Goal: Navigation & Orientation: Find specific page/section

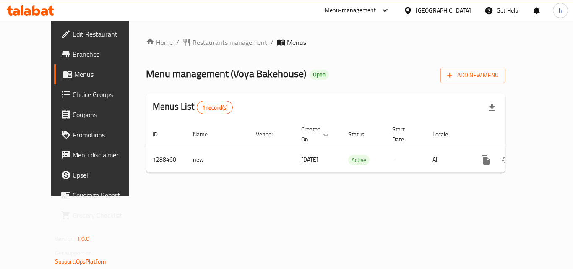
click at [73, 59] on span "Branches" at bounding box center [106, 54] width 67 height 10
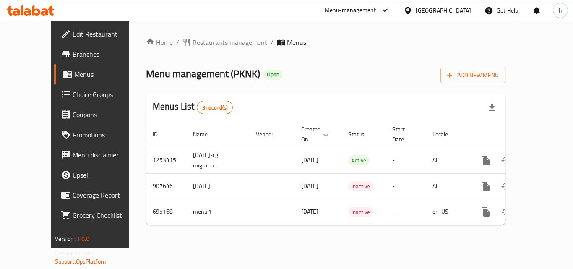
click at [427, 7] on div "[GEOGRAPHIC_DATA]" at bounding box center [443, 10] width 55 height 9
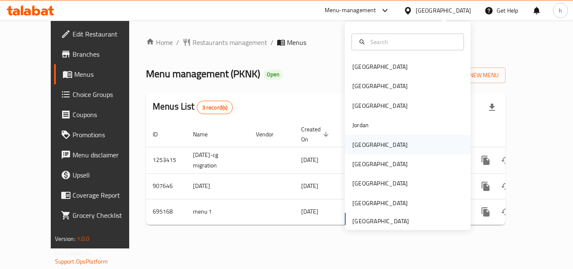
click at [369, 147] on div "Kuwait" at bounding box center [380, 144] width 69 height 19
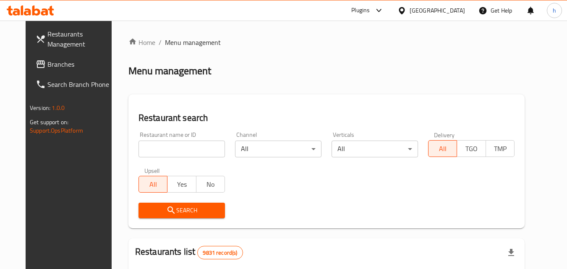
click at [47, 63] on span "Branches" at bounding box center [80, 64] width 66 height 10
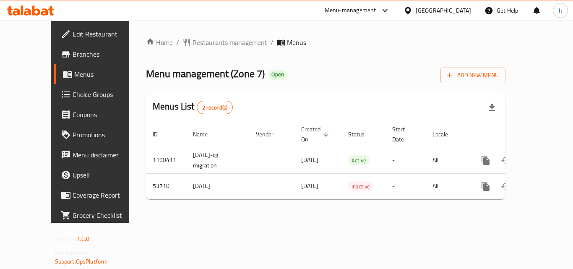
click at [457, 8] on div "Kuwait" at bounding box center [443, 10] width 55 height 9
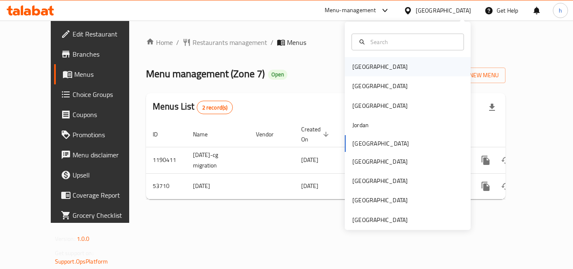
click at [364, 63] on div "Bahrain" at bounding box center [379, 66] width 55 height 9
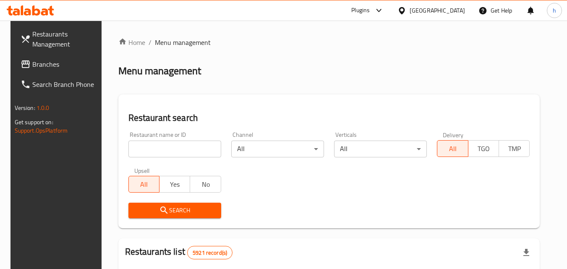
click at [37, 63] on span "Branches" at bounding box center [65, 64] width 66 height 10
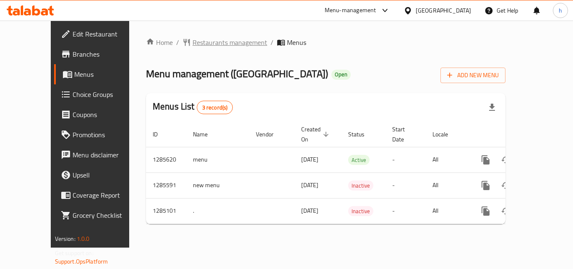
click at [193, 41] on span "Restaurants management" at bounding box center [230, 42] width 75 height 10
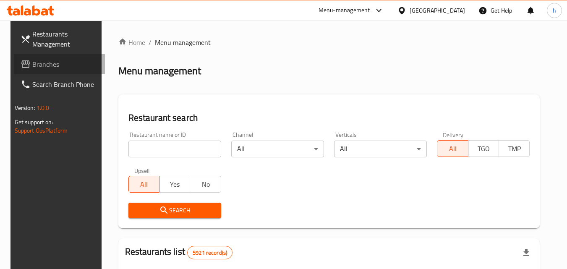
click at [38, 66] on span "Branches" at bounding box center [65, 64] width 66 height 10
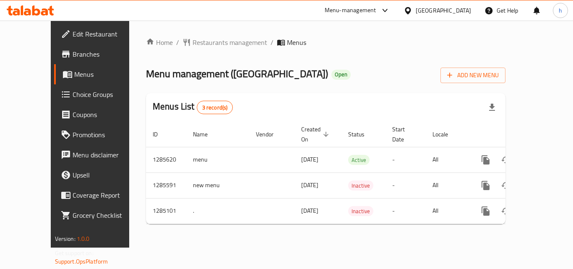
click at [376, 10] on div "Menu-management" at bounding box center [351, 10] width 52 height 10
click at [335, 73] on div "Restaurant-Management" at bounding box center [340, 72] width 66 height 9
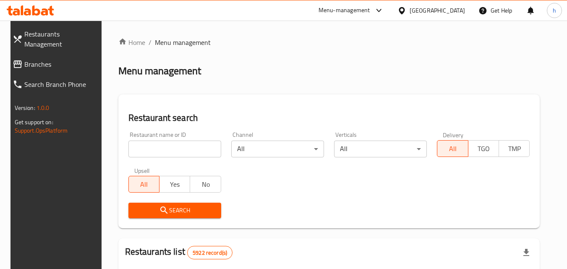
click at [381, 10] on icon at bounding box center [378, 10] width 5 height 3
click at [378, 70] on div "Restaurant-Management" at bounding box center [356, 72] width 126 height 19
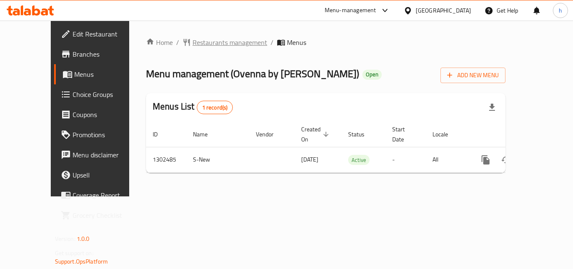
click at [193, 46] on span "Restaurants management" at bounding box center [230, 42] width 75 height 10
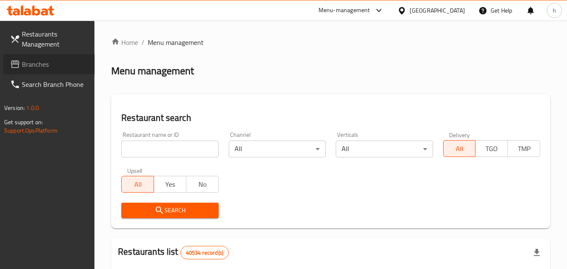
click at [44, 62] on span "Branches" at bounding box center [55, 64] width 66 height 10
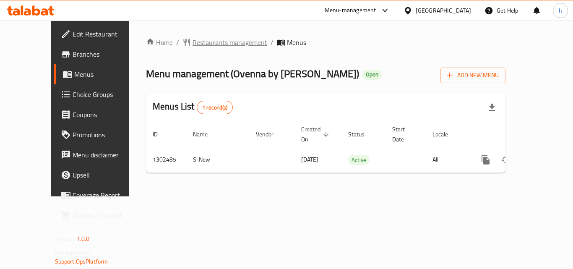
click at [193, 43] on span "Restaurants management" at bounding box center [230, 42] width 75 height 10
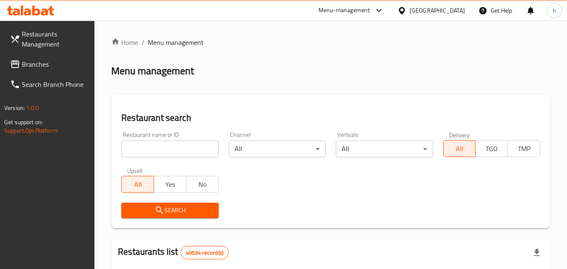
click at [37, 65] on span "Branches" at bounding box center [55, 64] width 66 height 10
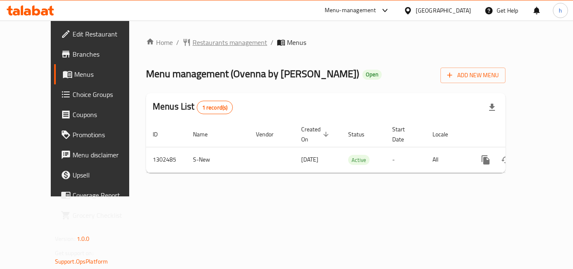
click at [199, 46] on span "Restaurants management" at bounding box center [230, 42] width 75 height 10
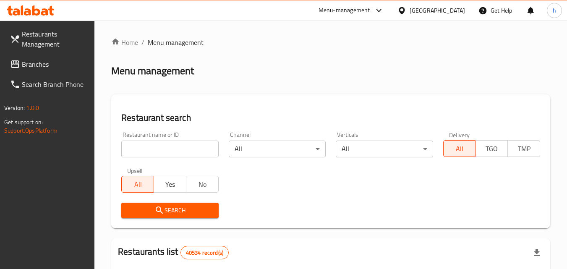
click at [165, 147] on input "search" at bounding box center [169, 149] width 97 height 17
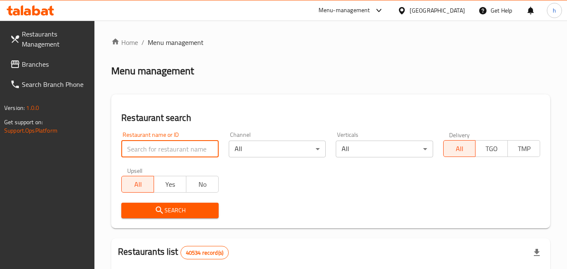
paste input "702440"
type input "702440"
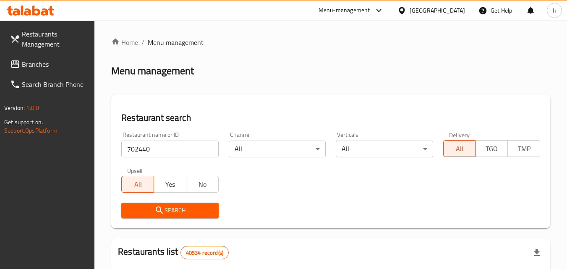
click at [400, 7] on icon at bounding box center [401, 10] width 9 height 9
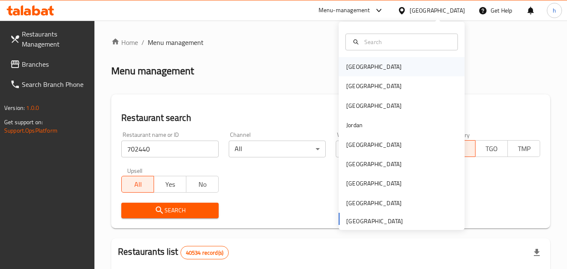
click at [384, 64] on div "[GEOGRAPHIC_DATA]" at bounding box center [402, 66] width 126 height 19
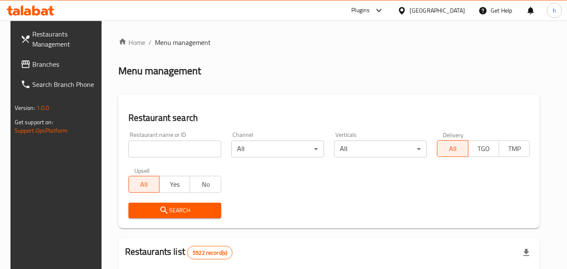
click at [32, 65] on span "Branches" at bounding box center [65, 64] width 66 height 10
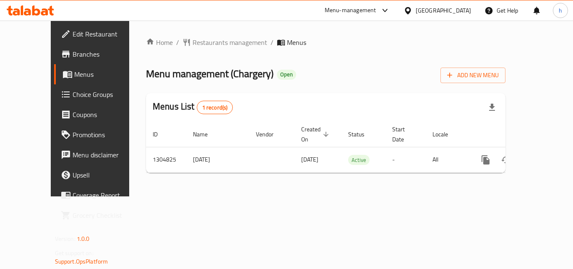
click at [457, 7] on div "[GEOGRAPHIC_DATA]" at bounding box center [443, 10] width 55 height 9
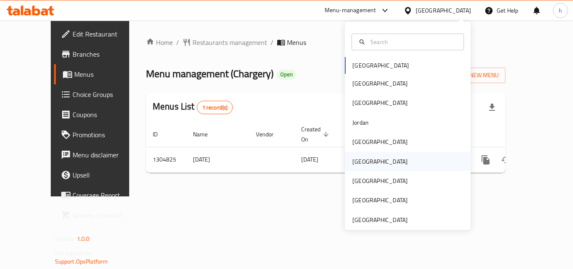
click at [359, 161] on div "[GEOGRAPHIC_DATA]" at bounding box center [379, 161] width 55 height 9
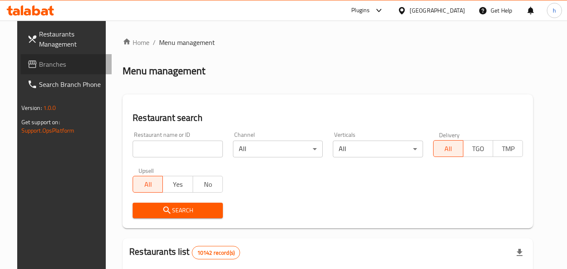
click at [52, 68] on span "Branches" at bounding box center [72, 64] width 66 height 10
